Goal: Transaction & Acquisition: Purchase product/service

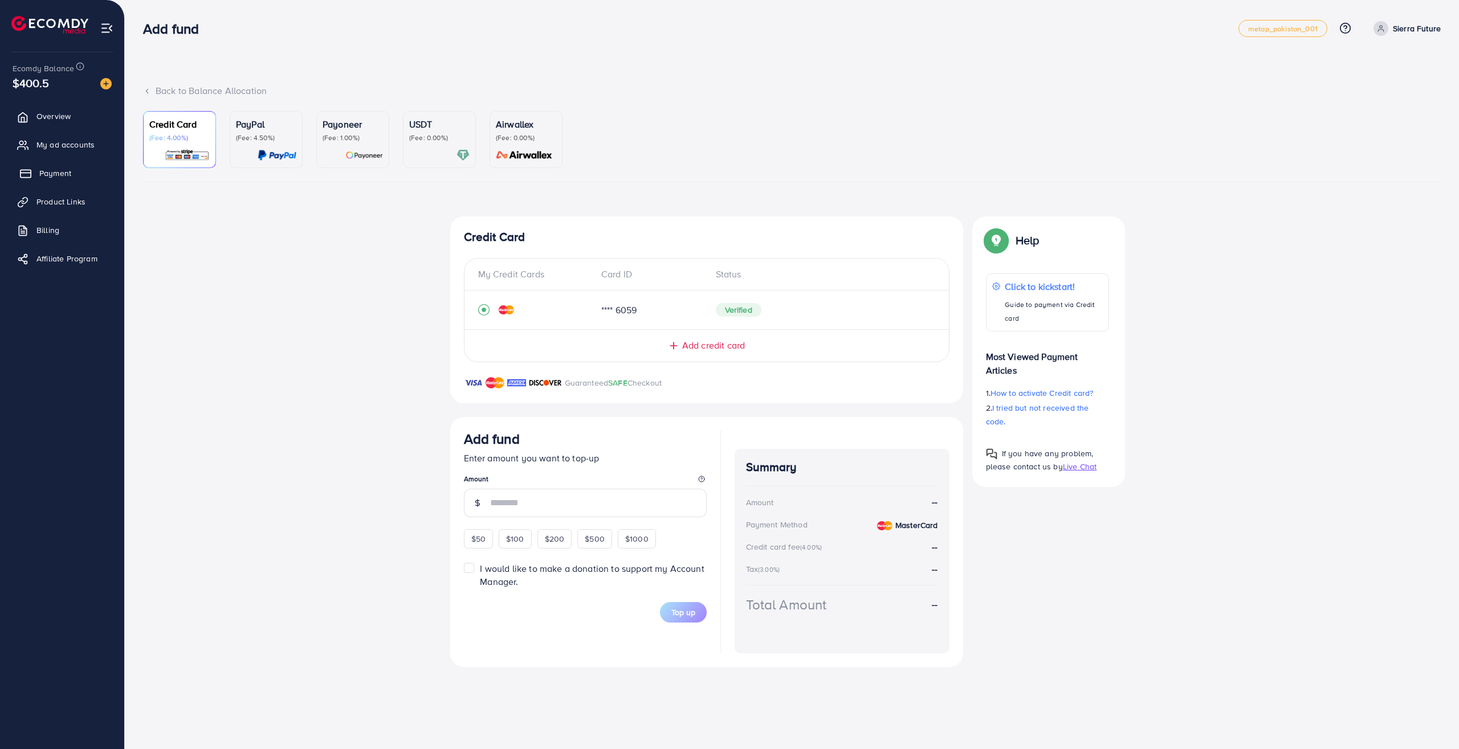
click at [47, 170] on span "Payment" at bounding box center [55, 173] width 32 height 11
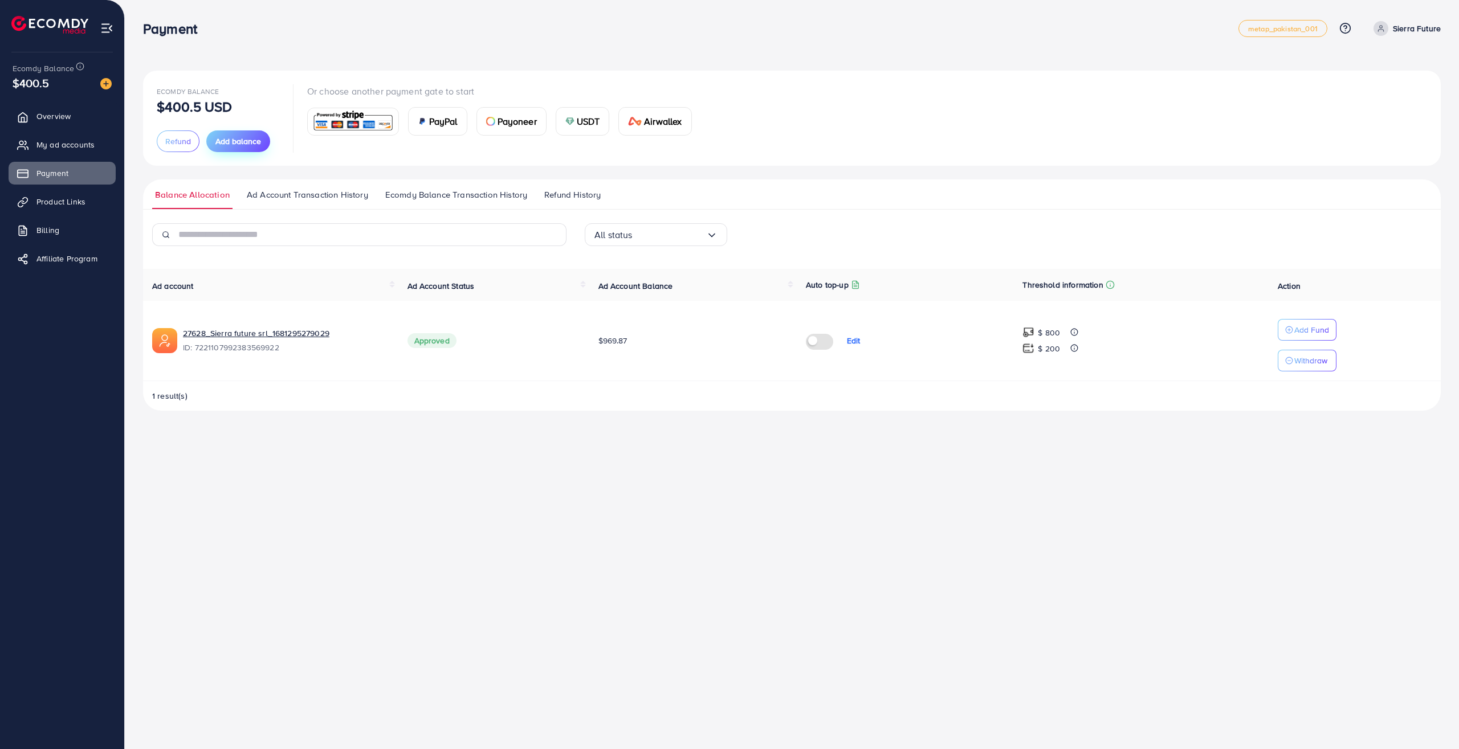
click at [238, 137] on span "Add balance" at bounding box center [238, 141] width 46 height 11
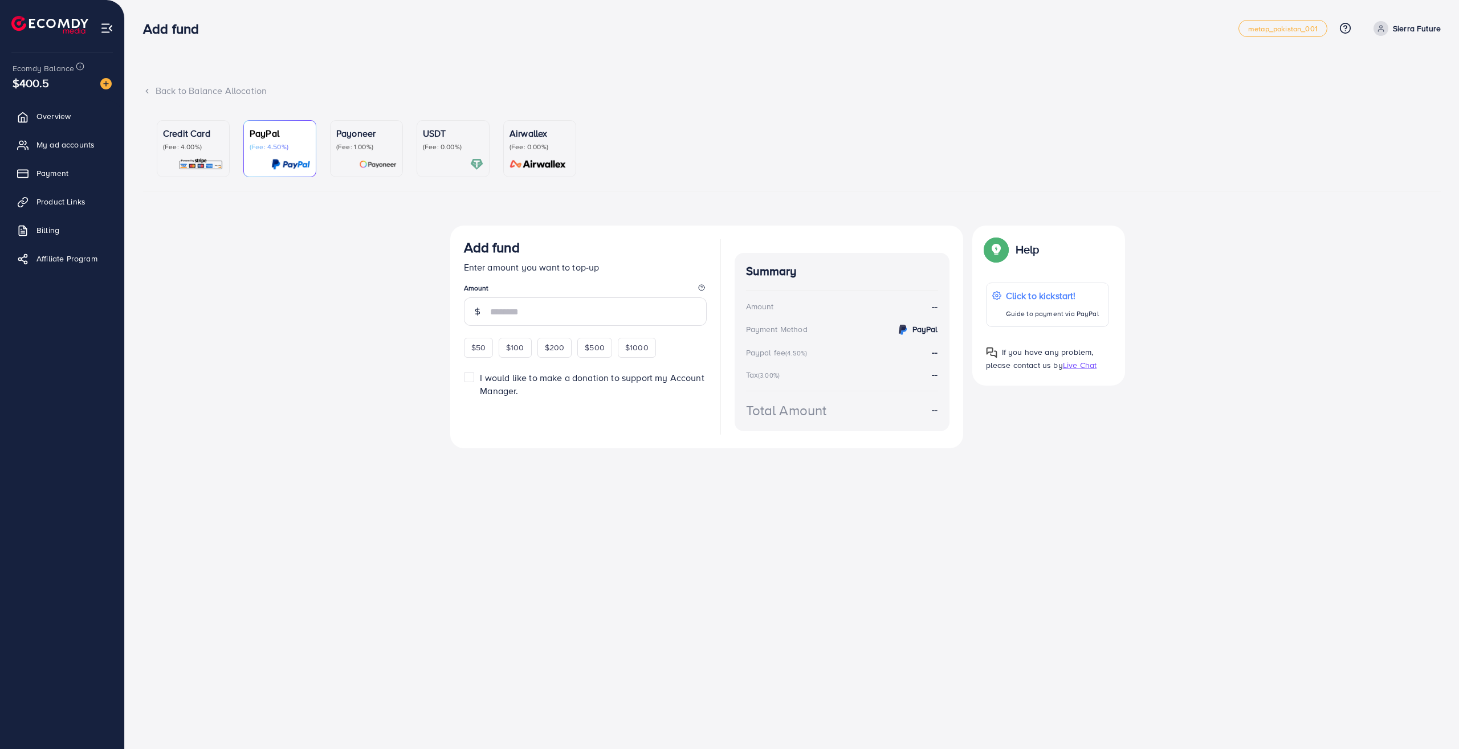
click at [198, 149] on p "(Fee: 4.00%)" at bounding box center [193, 146] width 60 height 9
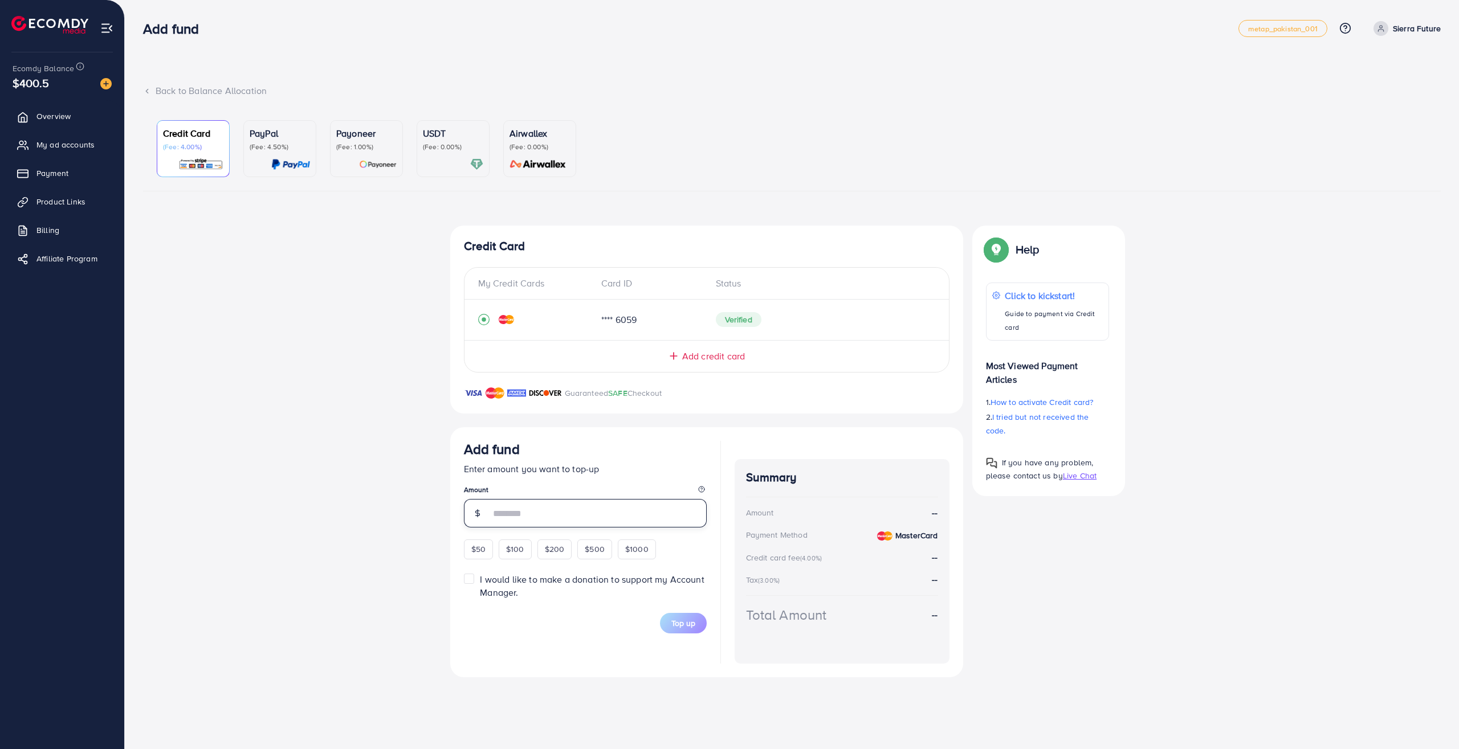
click at [555, 517] on input "number" at bounding box center [598, 513] width 217 height 28
type input "****"
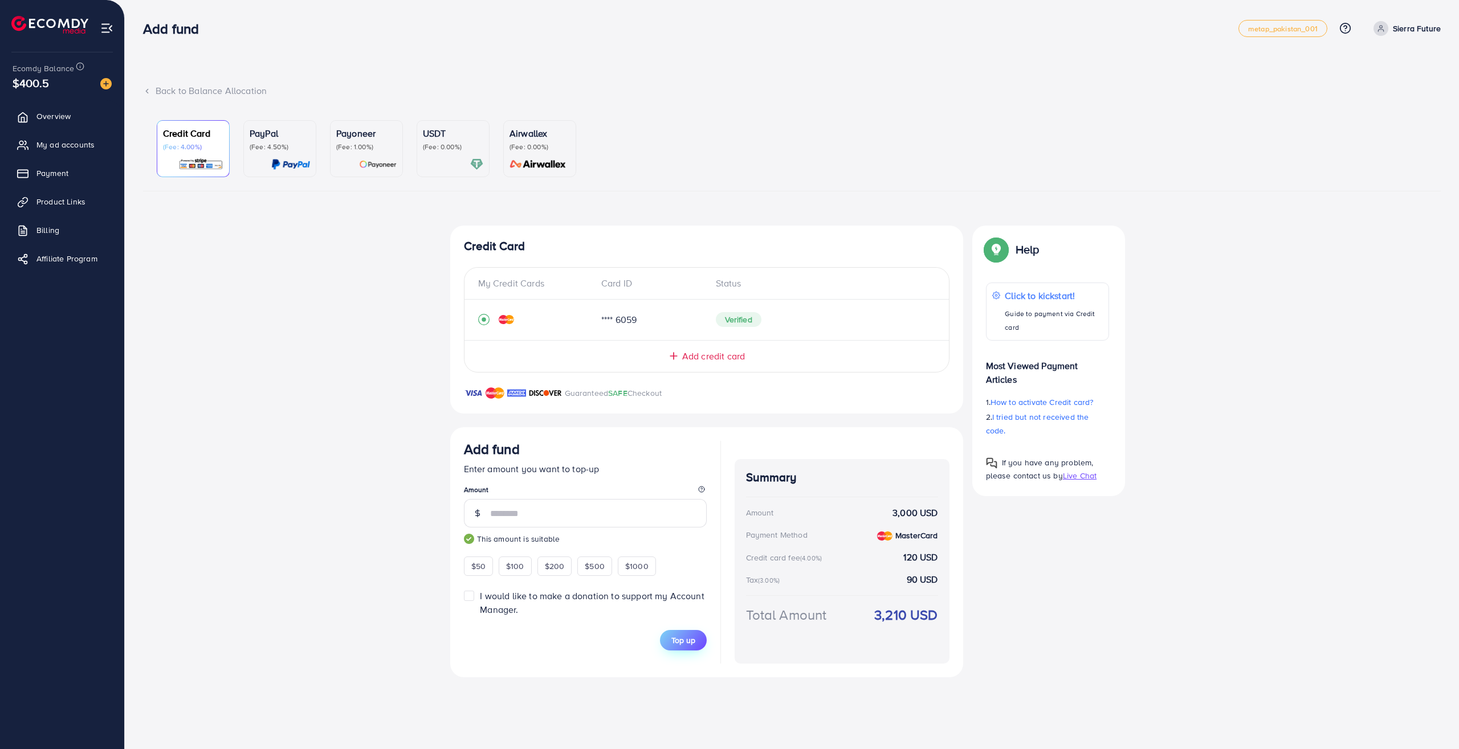
click at [679, 640] on span "Top up" at bounding box center [683, 640] width 24 height 11
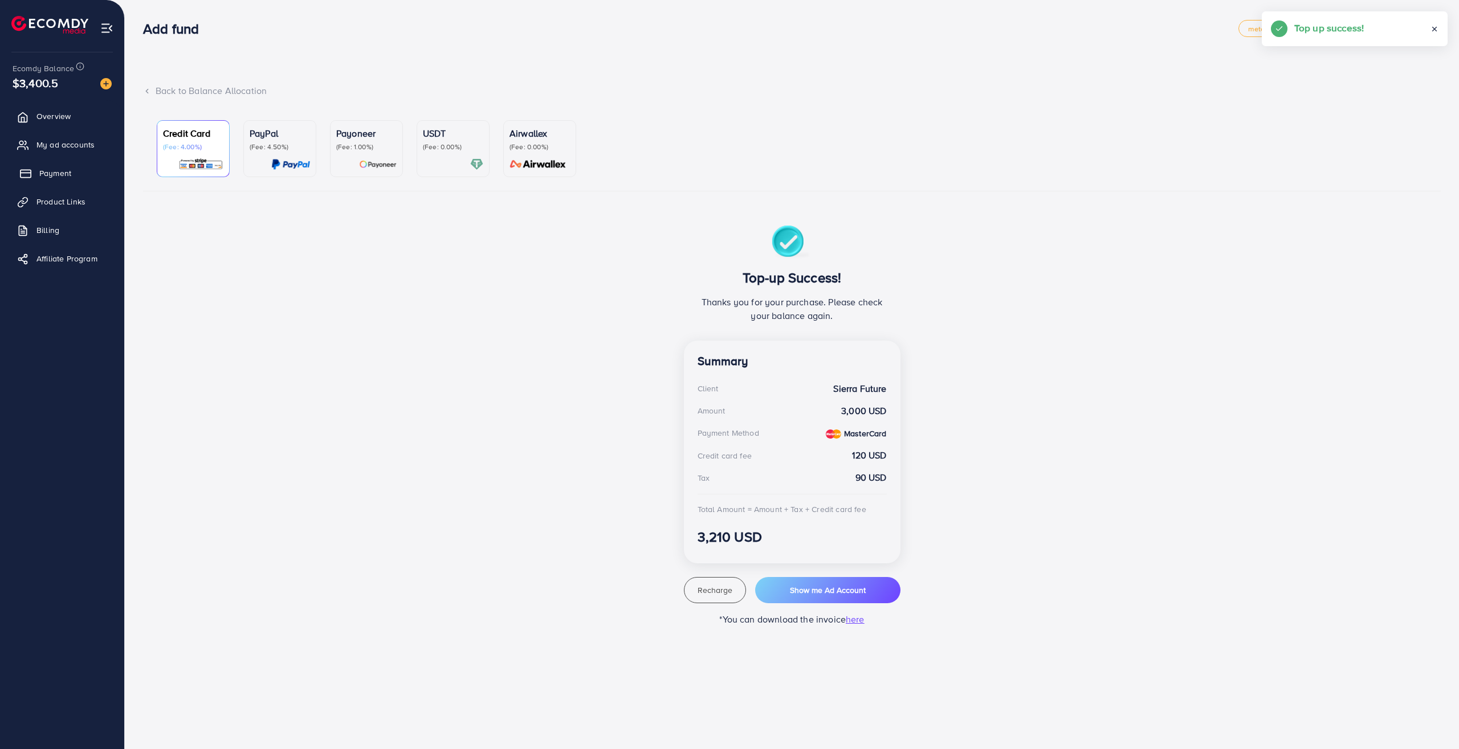
click at [62, 172] on span "Payment" at bounding box center [55, 173] width 32 height 11
